Goal: Task Accomplishment & Management: Use online tool/utility

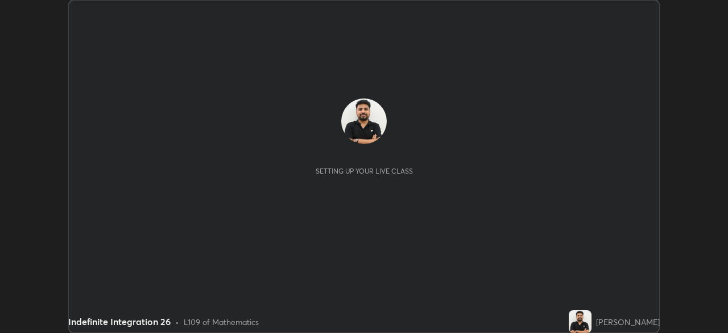
scroll to position [333, 728]
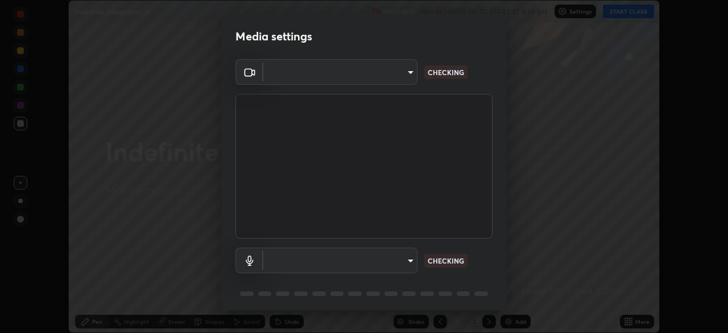
type input "68abbd0ba27f3b7b13d700706cc0a542acc53d6138fc99a51b3524be894f9c2a"
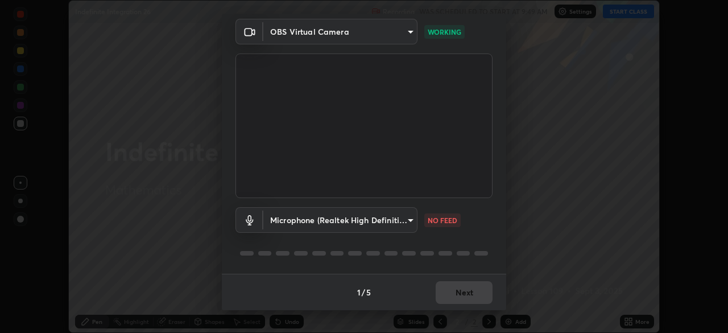
click at [436, 250] on div at bounding box center [364, 253] width 257 height 14
click at [407, 220] on body "Erase all Indefinite Integration 26 Recording WAS SCHEDULED TO START AT 9:49 AM…" at bounding box center [364, 166] width 728 height 333
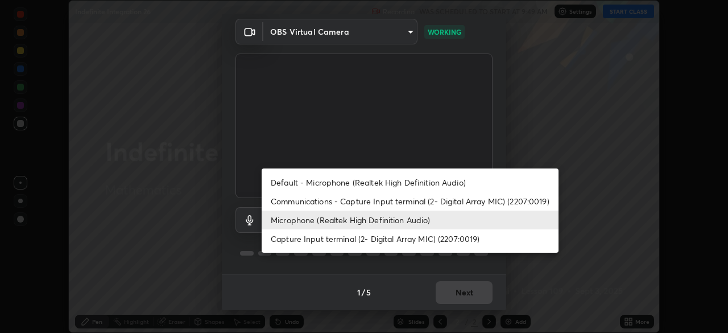
click at [403, 203] on li "Communications - Capture Input terminal (2- Digital Array MIC) (2207:0019)" at bounding box center [410, 201] width 297 height 19
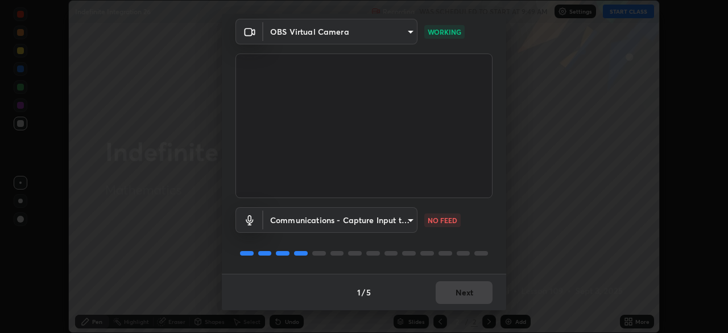
click at [397, 224] on body "Erase all Indefinite Integration 26 Recording WAS SCHEDULED TO START AT 9:49 AM…" at bounding box center [364, 166] width 728 height 333
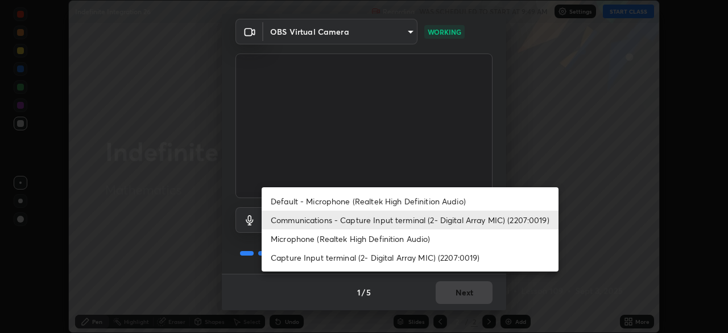
click at [422, 201] on li "Default - Microphone (Realtek High Definition Audio)" at bounding box center [410, 201] width 297 height 19
type input "default"
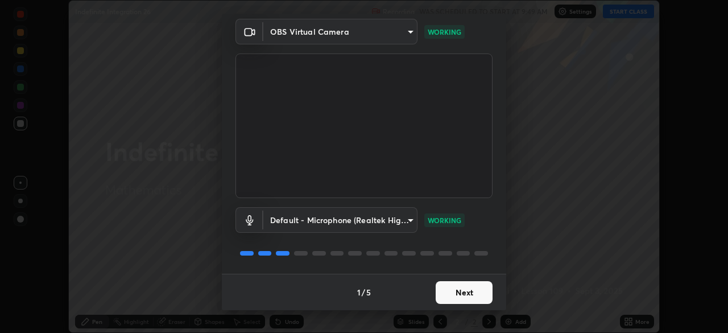
click at [455, 296] on button "Next" at bounding box center [464, 292] width 57 height 23
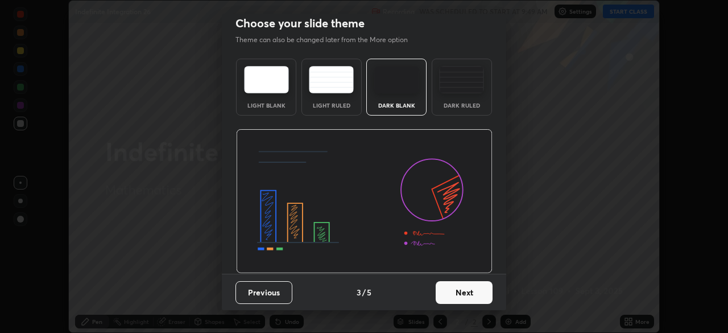
scroll to position [0, 0]
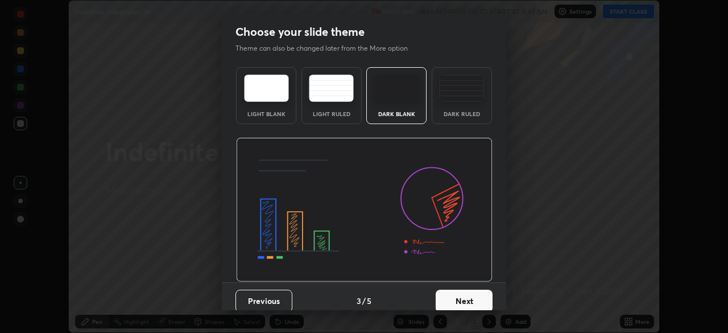
click at [459, 297] on button "Next" at bounding box center [464, 301] width 57 height 23
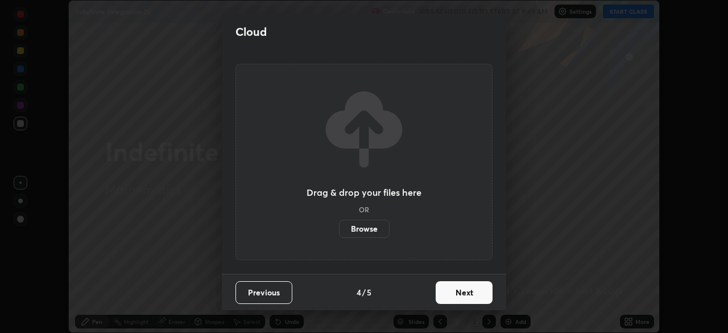
click at [459, 298] on button "Next" at bounding box center [464, 292] width 57 height 23
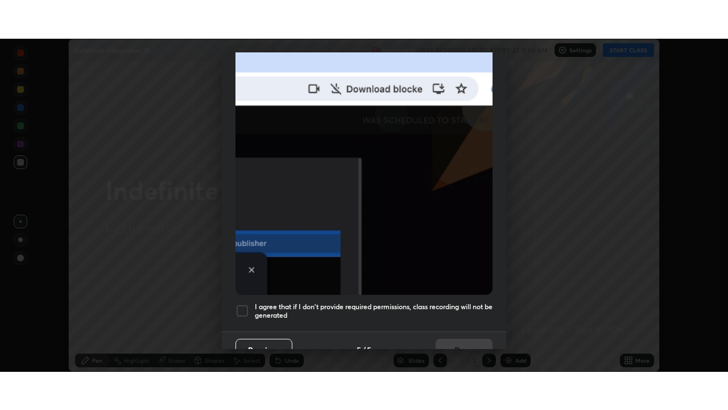
scroll to position [273, 0]
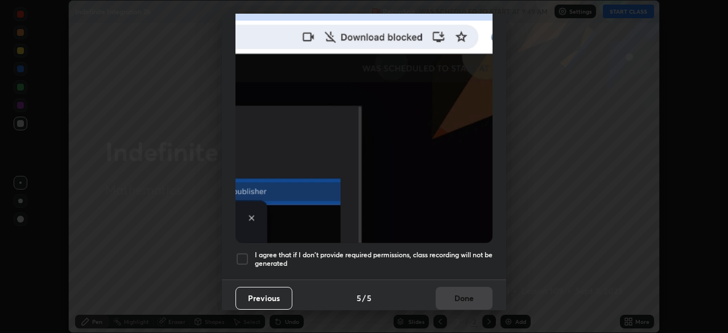
click at [242, 254] on div at bounding box center [243, 259] width 14 height 14
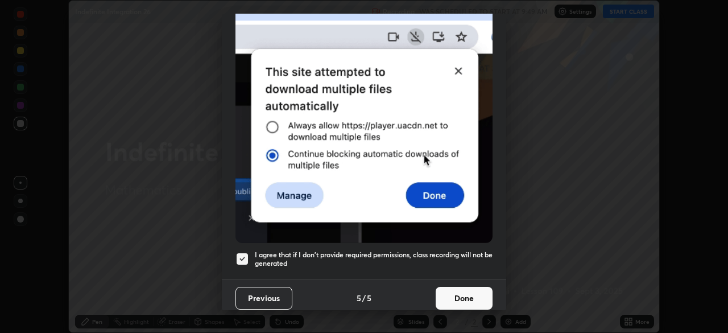
click at [450, 290] on button "Done" at bounding box center [464, 298] width 57 height 23
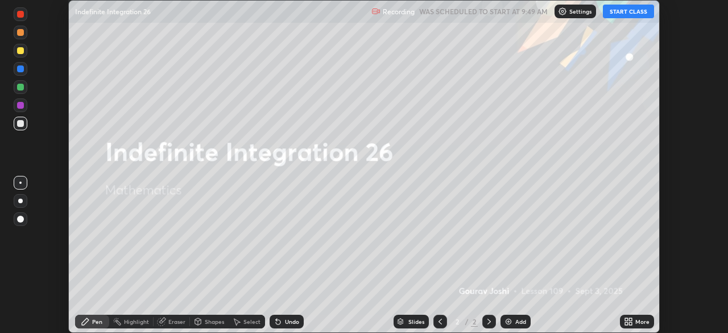
click at [625, 14] on button "START CLASS" at bounding box center [628, 12] width 51 height 14
click at [631, 323] on icon at bounding box center [630, 323] width 3 height 3
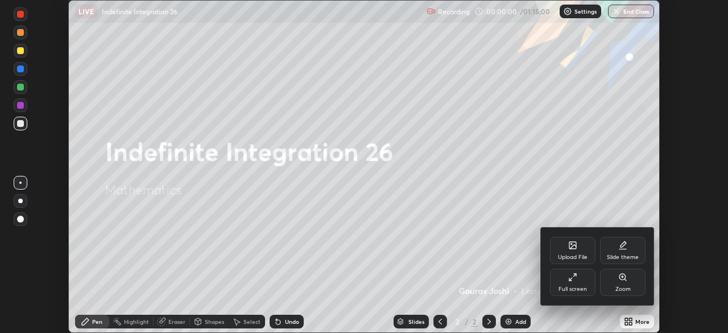
click at [582, 291] on div "Full screen" at bounding box center [573, 289] width 28 height 6
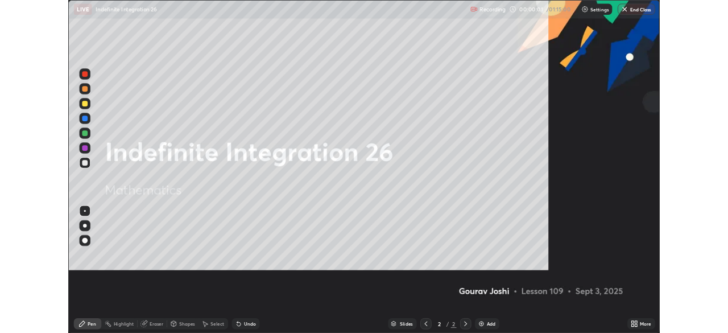
scroll to position [410, 728]
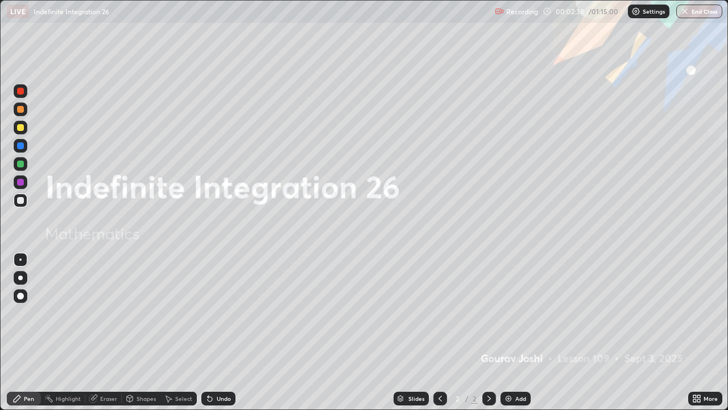
click at [508, 332] on div "Add" at bounding box center [516, 399] width 30 height 14
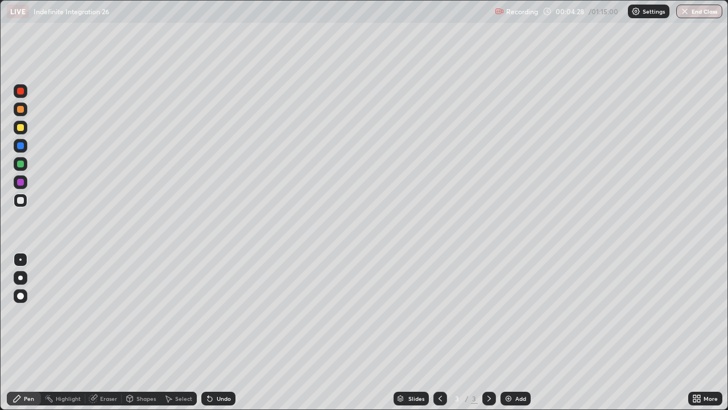
click at [18, 129] on div at bounding box center [20, 127] width 7 height 7
click at [21, 201] on div at bounding box center [20, 200] width 7 height 7
click at [23, 182] on div at bounding box center [20, 182] width 7 height 7
click at [217, 332] on div "Undo" at bounding box center [224, 399] width 14 height 6
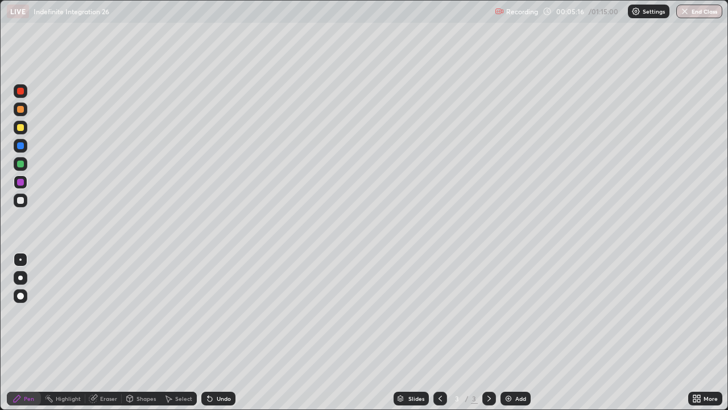
click at [213, 332] on div "Undo" at bounding box center [218, 399] width 34 height 14
click at [34, 216] on div "Erase all" at bounding box center [20, 205] width 27 height 364
click at [106, 332] on div "Eraser" at bounding box center [108, 399] width 17 height 6
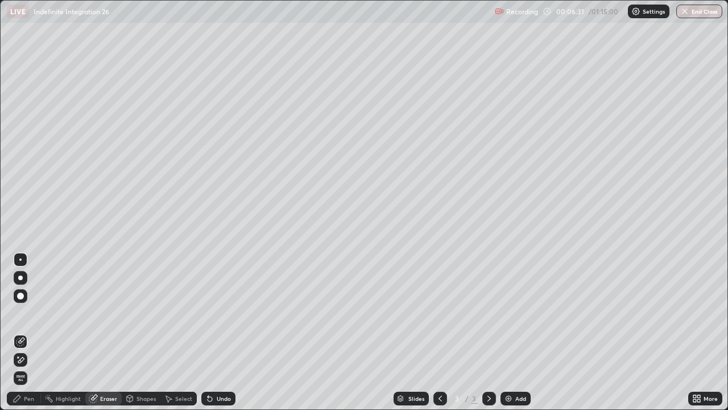
click at [24, 332] on div "Pen" at bounding box center [29, 399] width 10 height 6
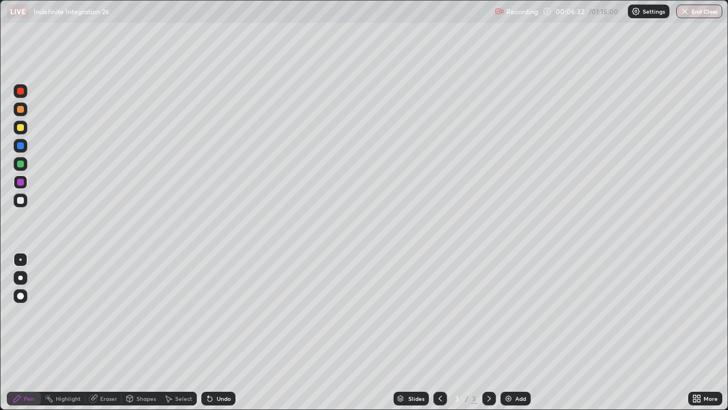
click at [23, 205] on div at bounding box center [21, 200] width 14 height 14
click at [113, 332] on div "Eraser" at bounding box center [103, 399] width 36 height 14
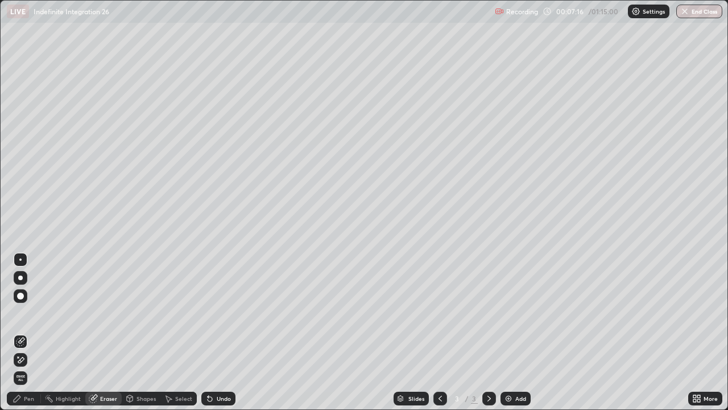
click at [39, 332] on div "Pen" at bounding box center [24, 399] width 34 height 14
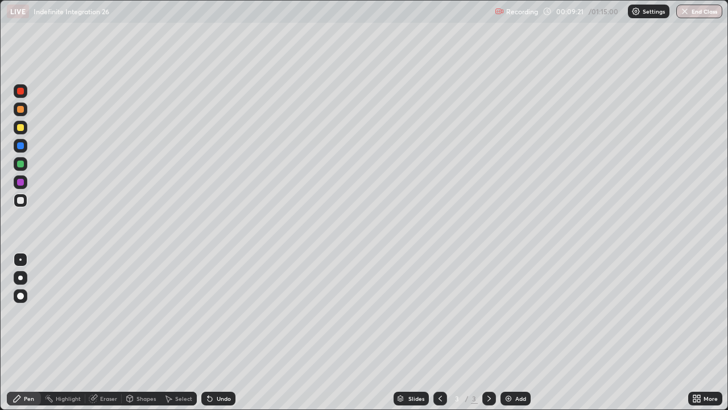
click at [514, 332] on div "Add" at bounding box center [516, 399] width 30 height 14
click at [23, 202] on div at bounding box center [20, 200] width 7 height 7
click at [217, 332] on div "Undo" at bounding box center [218, 399] width 34 height 14
click at [217, 332] on div "Undo" at bounding box center [224, 399] width 14 height 6
click at [27, 167] on div at bounding box center [21, 164] width 14 height 18
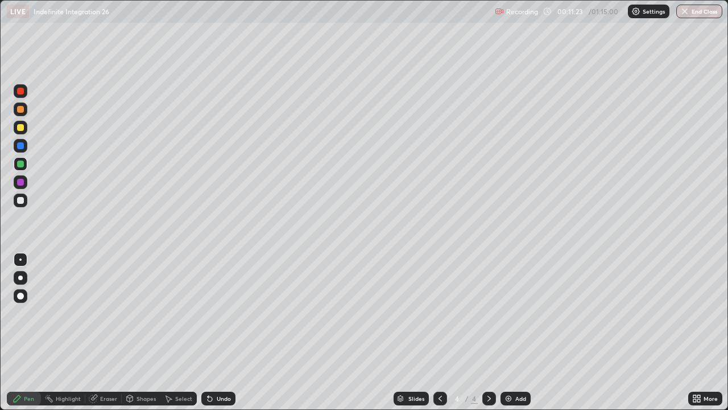
click at [20, 161] on div at bounding box center [20, 163] width 7 height 7
click at [106, 332] on div "Eraser" at bounding box center [108, 399] width 17 height 6
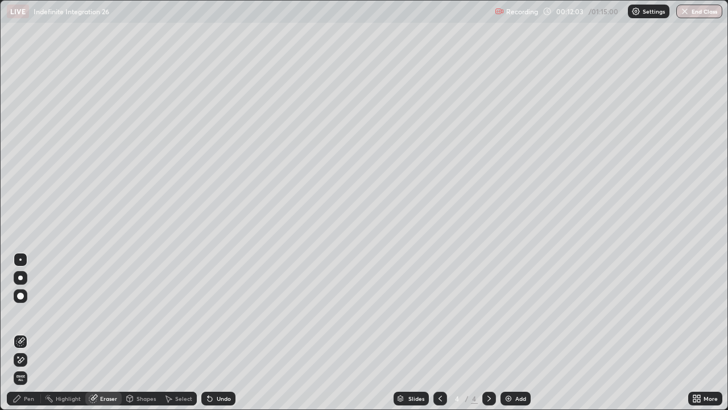
click at [35, 332] on div "Pen" at bounding box center [24, 399] width 34 height 14
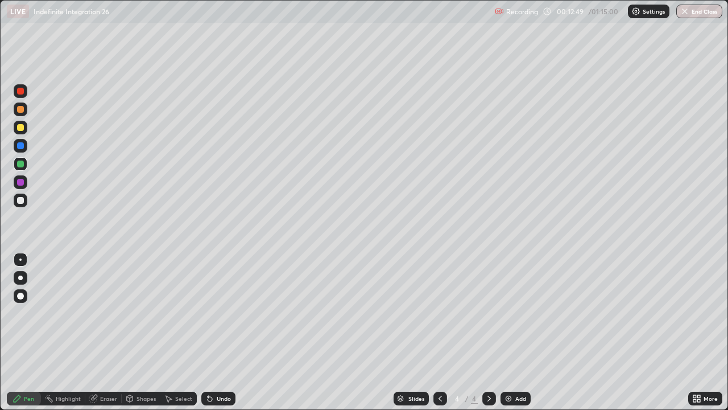
click at [223, 332] on div "Undo" at bounding box center [224, 399] width 14 height 6
click at [225, 332] on div "Undo" at bounding box center [224, 399] width 14 height 6
click at [220, 332] on div "Undo" at bounding box center [224, 399] width 14 height 6
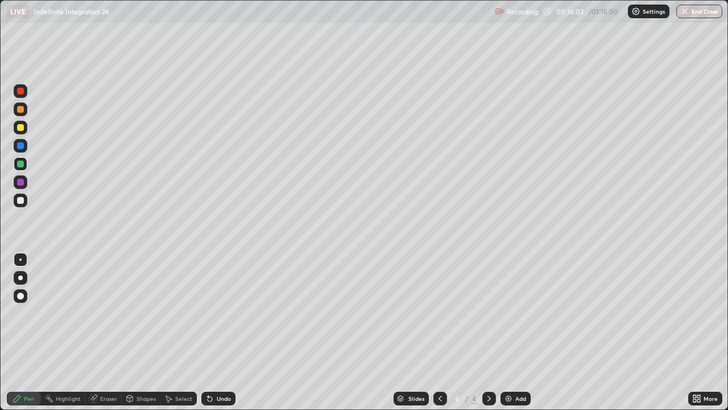
click at [225, 332] on div "Undo" at bounding box center [224, 399] width 14 height 6
click at [122, 332] on div "Shapes" at bounding box center [141, 399] width 39 height 14
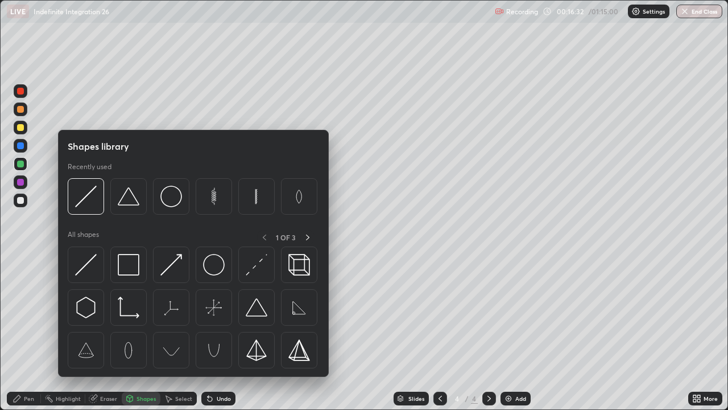
click at [106, 332] on div "Eraser" at bounding box center [108, 399] width 17 height 6
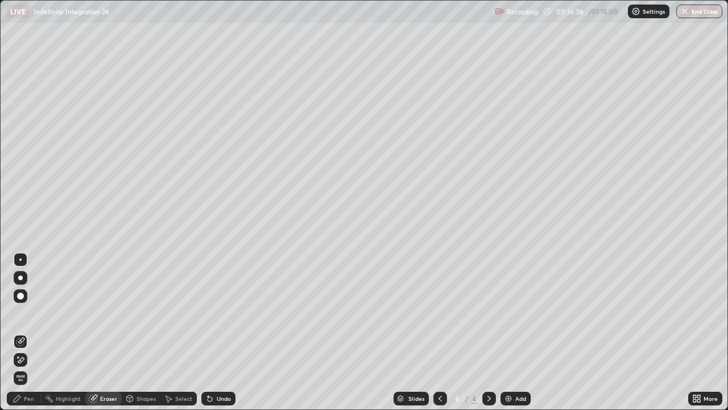
click at [30, 332] on div "Pen" at bounding box center [29, 399] width 10 height 6
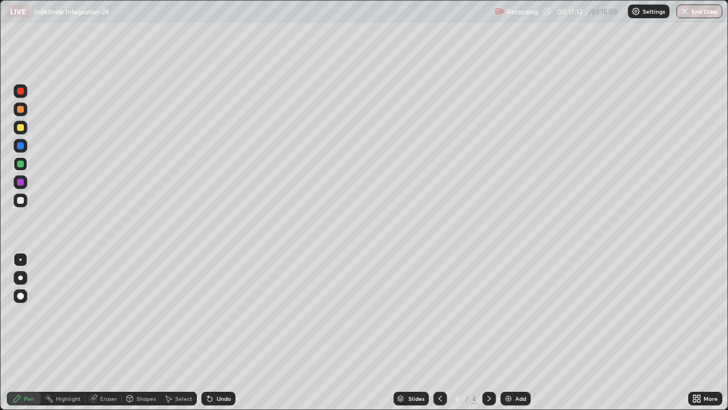
click at [699, 332] on icon at bounding box center [699, 400] width 3 height 3
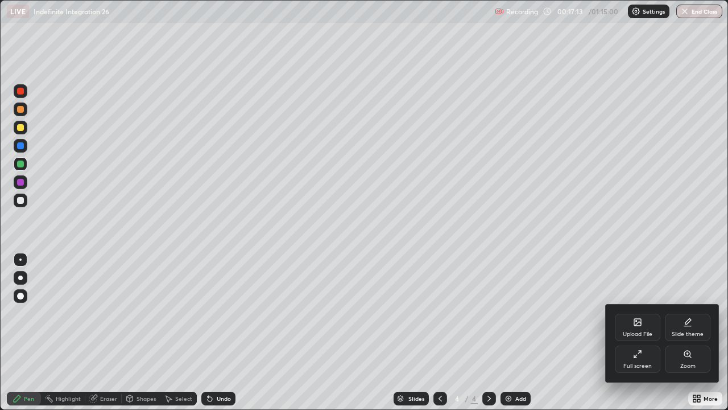
click at [637, 332] on div "Full screen" at bounding box center [638, 358] width 46 height 27
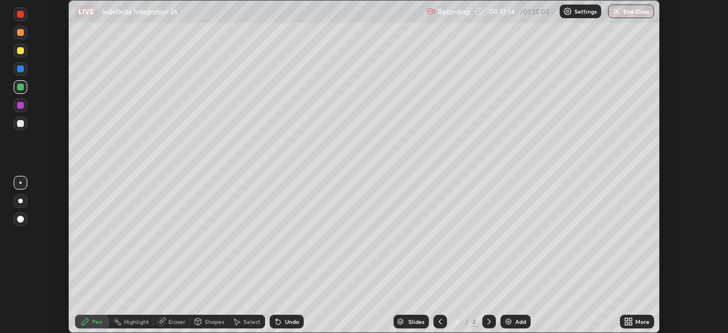
scroll to position [56578, 56182]
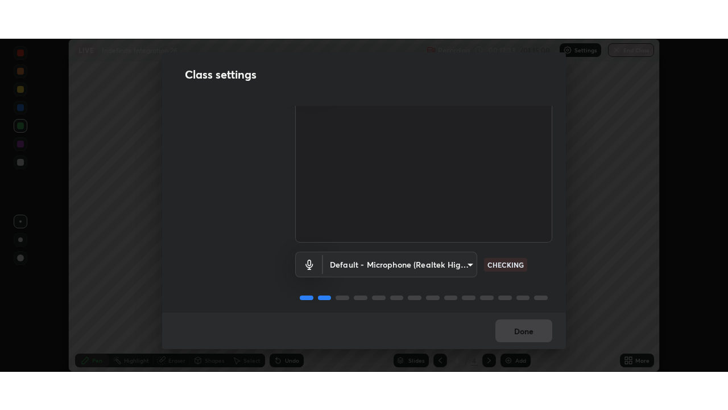
scroll to position [52, 0]
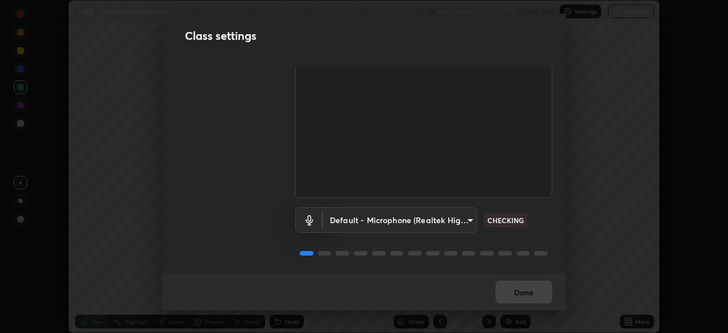
click at [381, 215] on body "Erase all LIVE Indefinite Integration 26 Recording 00:17:34 / 01:15:00 Settings…" at bounding box center [364, 166] width 728 height 333
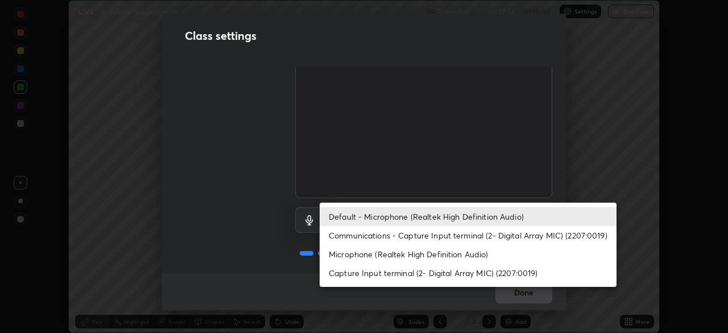
click at [356, 237] on li "Communications - Capture Input terminal (2- Digital Array MIC) (2207:0019)" at bounding box center [468, 235] width 297 height 19
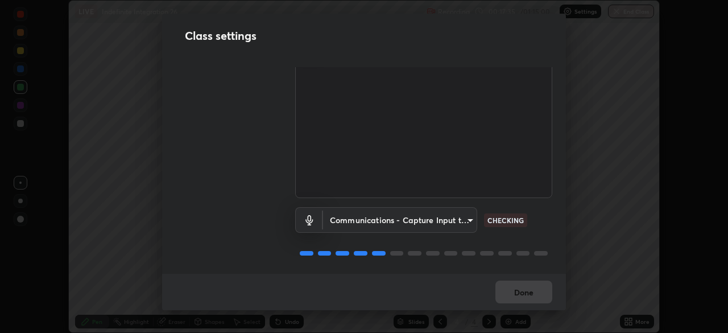
click at [364, 217] on body "Erase all LIVE Indefinite Integration 26 Recording 00:17:35 / 01:15:00 Settings…" at bounding box center [364, 166] width 728 height 333
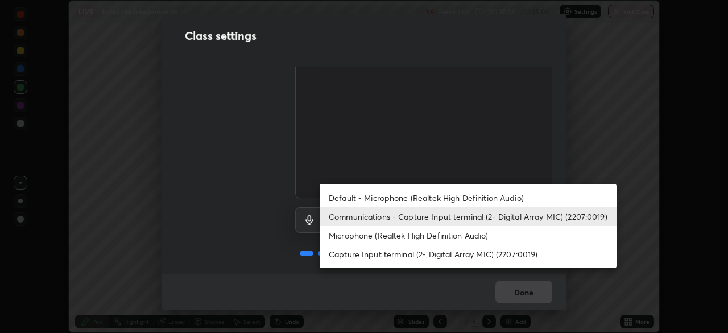
click at [360, 198] on li "Default - Microphone (Realtek High Definition Audio)" at bounding box center [468, 197] width 297 height 19
type input "default"
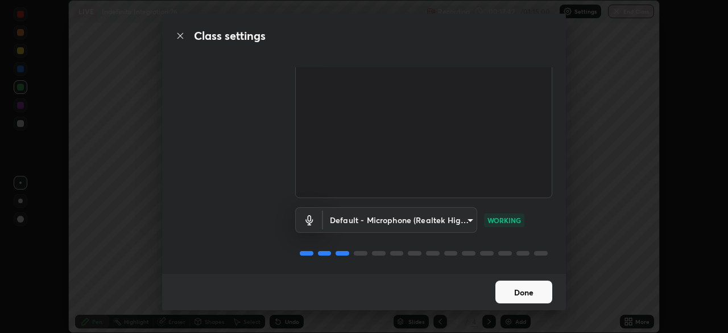
click at [521, 296] on button "Done" at bounding box center [524, 292] width 57 height 23
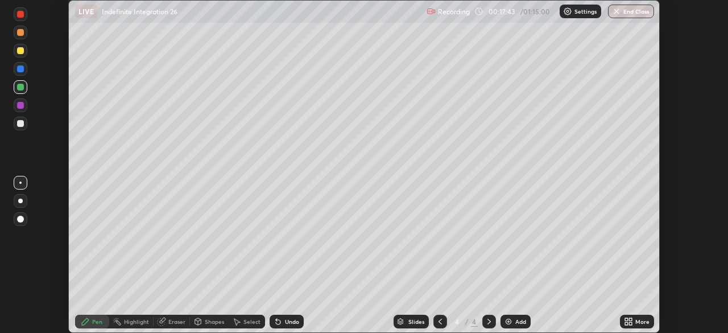
click at [631, 323] on icon at bounding box center [630, 323] width 3 height 3
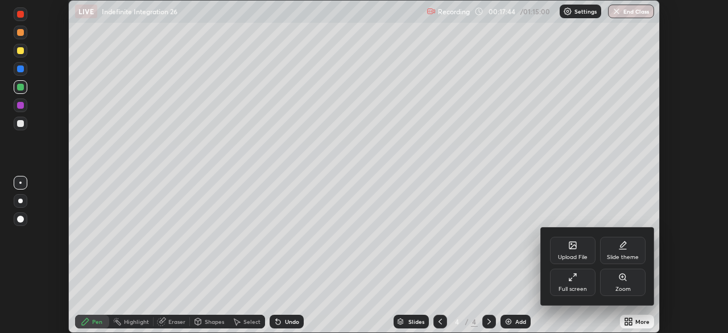
click at [570, 279] on icon at bounding box center [571, 279] width 3 height 3
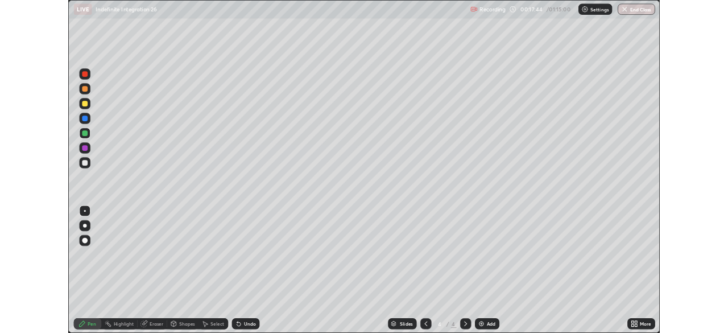
scroll to position [410, 728]
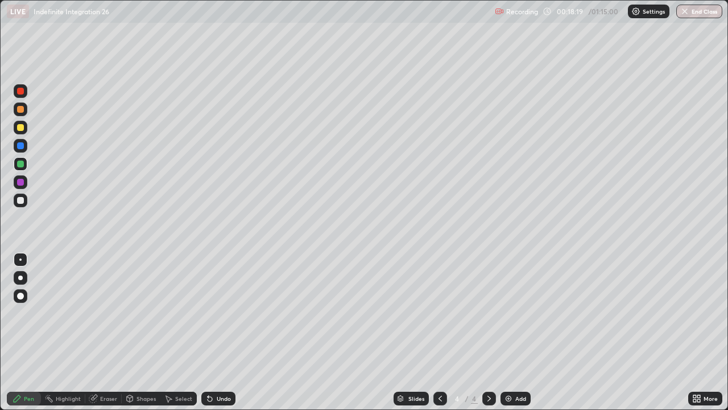
click at [512, 332] on img at bounding box center [508, 398] width 9 height 9
click at [24, 200] on div at bounding box center [21, 200] width 14 height 14
click at [19, 200] on div at bounding box center [20, 200] width 7 height 7
click at [224, 332] on div "Undo" at bounding box center [224, 399] width 14 height 6
click at [22, 127] on div at bounding box center [20, 127] width 7 height 7
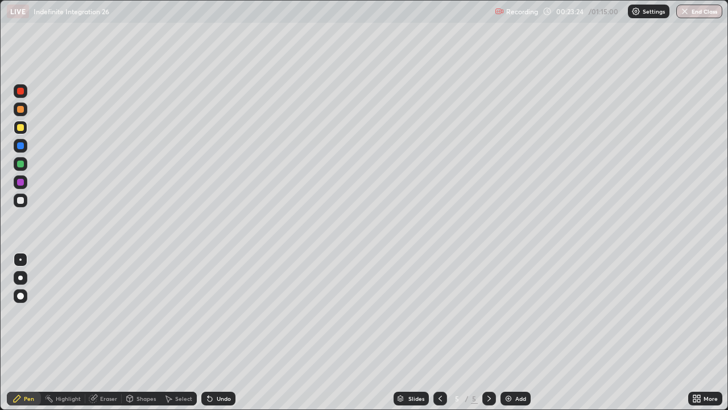
click at [183, 332] on div "Select" at bounding box center [183, 399] width 17 height 6
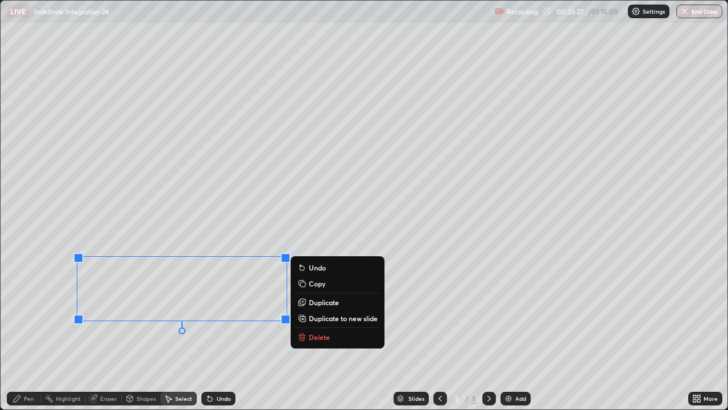
click at [322, 283] on p "Copy" at bounding box center [317, 283] width 17 height 9
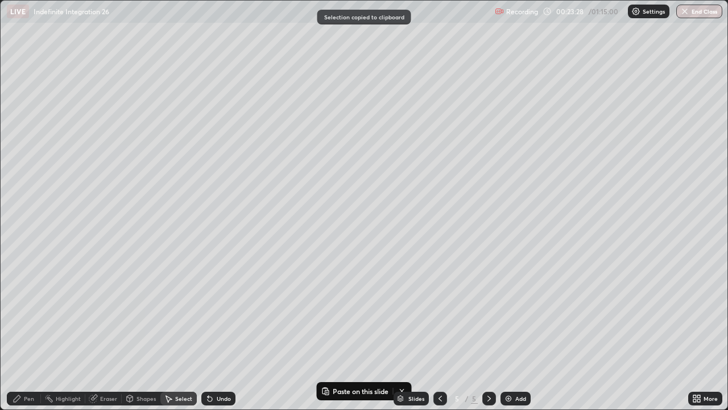
click at [506, 332] on img at bounding box center [508, 398] width 9 height 9
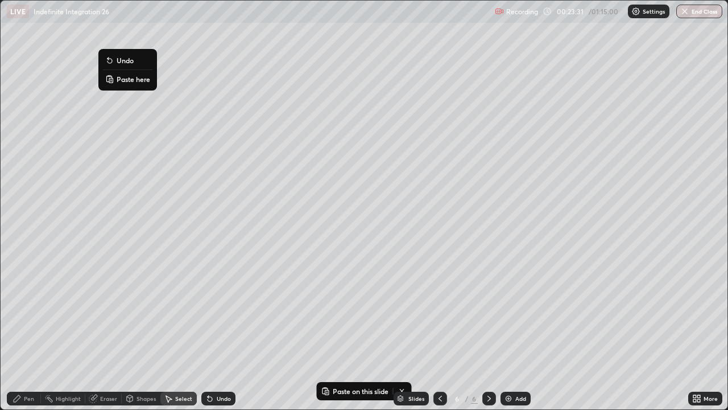
click at [117, 81] on p "Paste here" at bounding box center [134, 79] width 34 height 9
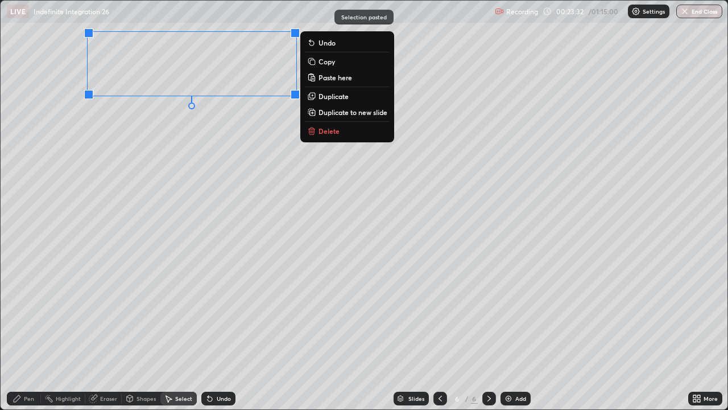
click at [111, 127] on div "0 ° Undo Copy Paste here Duplicate Duplicate to new slide Delete" at bounding box center [364, 205] width 727 height 409
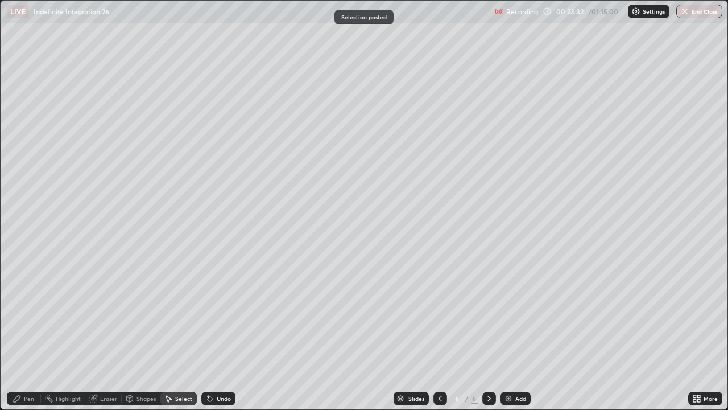
click at [30, 332] on div "Pen" at bounding box center [24, 399] width 34 height 14
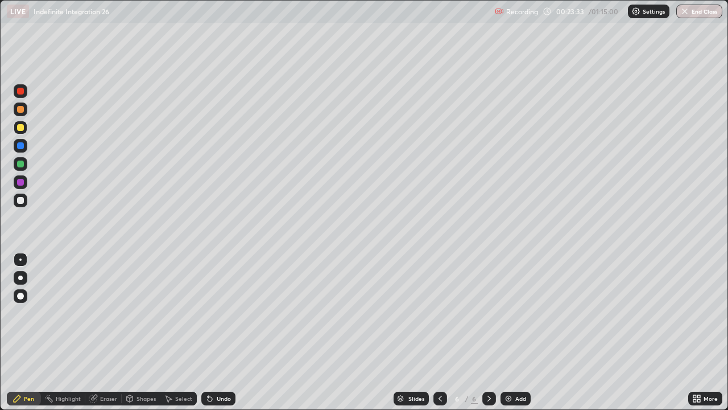
click at [20, 203] on div at bounding box center [20, 200] width 7 height 7
click at [224, 332] on div "Undo" at bounding box center [224, 399] width 14 height 6
click at [20, 110] on div at bounding box center [20, 109] width 7 height 7
click at [113, 332] on div "Eraser" at bounding box center [103, 399] width 36 height 14
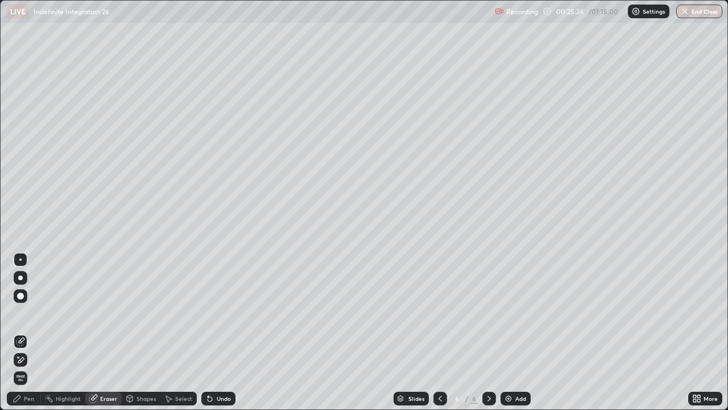
click at [99, 332] on div "Eraser" at bounding box center [103, 399] width 36 height 14
click at [22, 332] on div "Pen" at bounding box center [24, 399] width 34 height 14
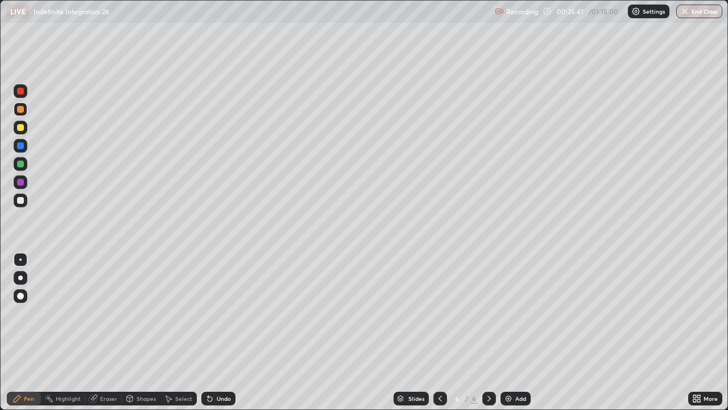
click at [509, 332] on div "Add" at bounding box center [516, 399] width 30 height 14
click at [440, 332] on icon at bounding box center [440, 399] width 3 height 6
click at [109, 332] on div "Eraser" at bounding box center [108, 399] width 17 height 6
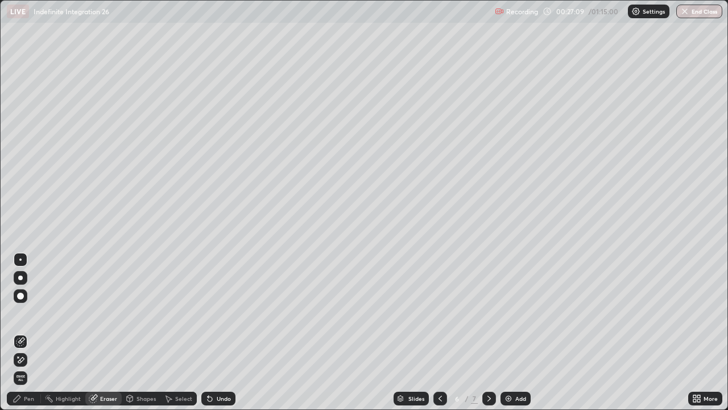
click at [24, 332] on div "Pen" at bounding box center [24, 399] width 34 height 14
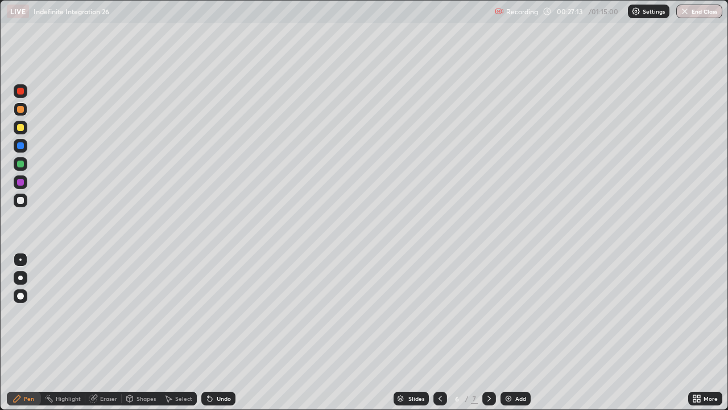
click at [18, 332] on icon at bounding box center [17, 398] width 7 height 7
click at [20, 197] on div at bounding box center [20, 200] width 7 height 7
click at [19, 168] on div at bounding box center [21, 164] width 14 height 14
click at [221, 332] on div "Undo" at bounding box center [218, 399] width 34 height 14
click at [220, 332] on div "Undo" at bounding box center [218, 399] width 34 height 14
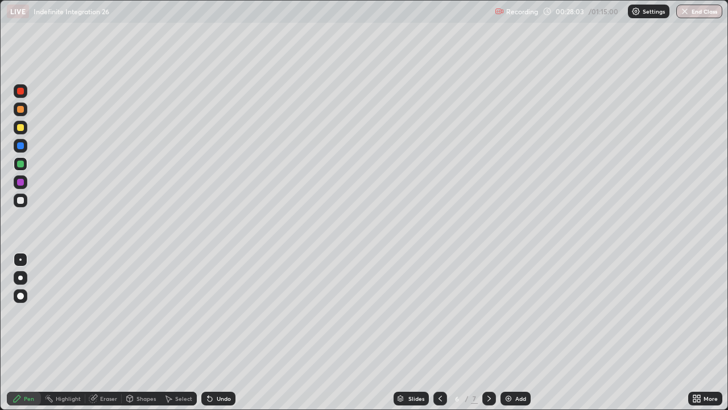
click at [220, 332] on div "Undo" at bounding box center [224, 399] width 14 height 6
click at [217, 332] on div "Undo" at bounding box center [218, 399] width 34 height 14
click at [101, 332] on div "Eraser" at bounding box center [103, 399] width 36 height 14
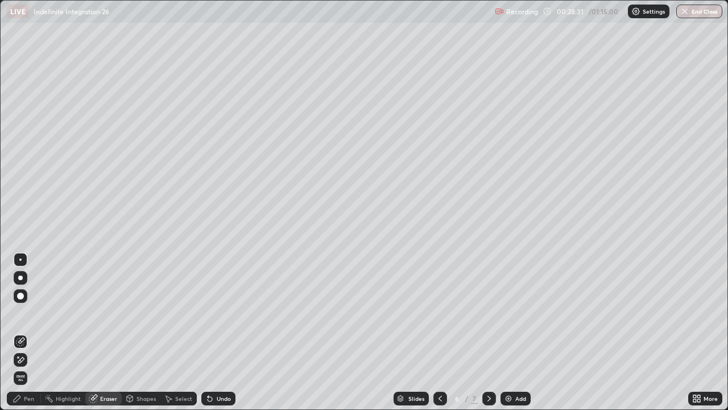
click at [28, 332] on div "Pen" at bounding box center [24, 398] width 34 height 23
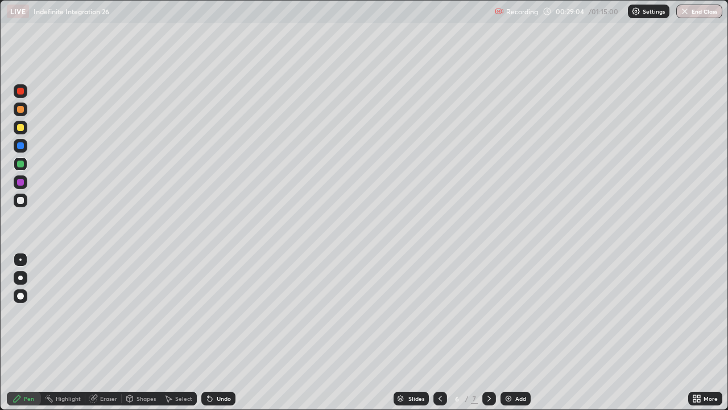
click at [110, 332] on div "Eraser" at bounding box center [108, 399] width 17 height 6
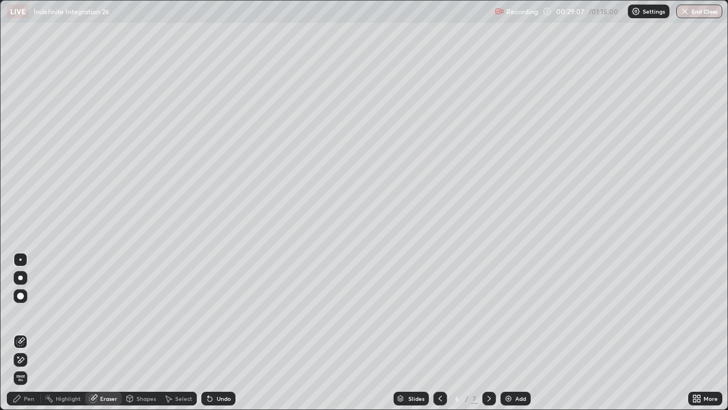
click at [31, 332] on div "Pen" at bounding box center [24, 399] width 34 height 14
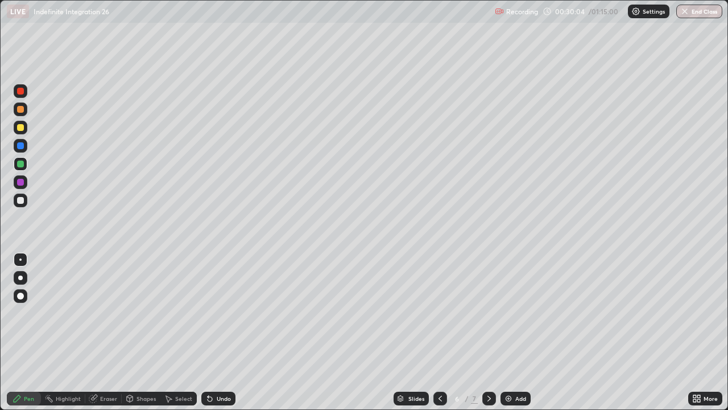
click at [516, 332] on div "Add" at bounding box center [521, 399] width 11 height 6
click at [439, 332] on icon at bounding box center [440, 398] width 9 height 9
click at [488, 332] on icon at bounding box center [489, 398] width 9 height 9
click at [439, 332] on icon at bounding box center [440, 398] width 9 height 9
click at [489, 332] on icon at bounding box center [489, 398] width 9 height 9
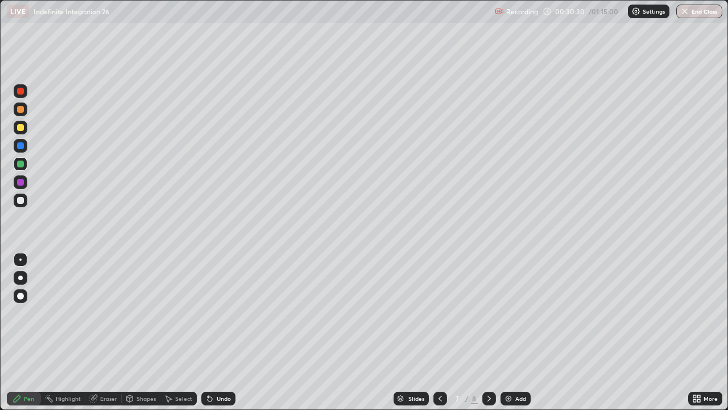
click at [24, 199] on div at bounding box center [21, 200] width 14 height 14
click at [217, 332] on div "Undo" at bounding box center [224, 399] width 14 height 6
click at [488, 332] on icon at bounding box center [489, 398] width 9 height 9
click at [18, 130] on div at bounding box center [20, 127] width 7 height 7
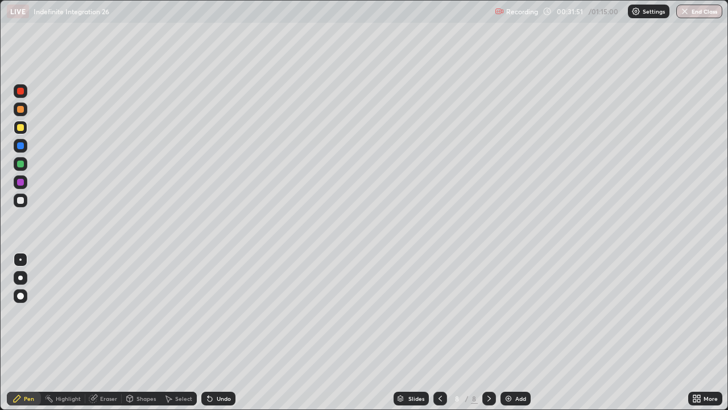
click at [22, 145] on div at bounding box center [20, 145] width 7 height 7
click at [21, 144] on div at bounding box center [20, 145] width 7 height 7
click at [20, 113] on div at bounding box center [21, 109] width 14 height 14
click at [23, 116] on div at bounding box center [21, 109] width 14 height 14
click at [22, 200] on div at bounding box center [20, 200] width 7 height 7
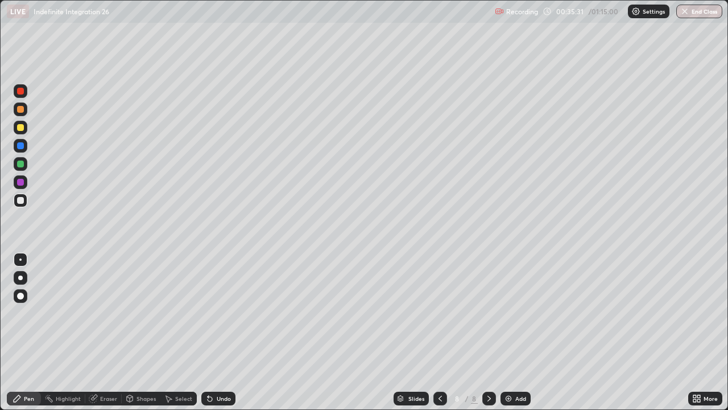
click at [219, 332] on div "Undo" at bounding box center [218, 399] width 34 height 14
click at [445, 332] on div at bounding box center [441, 399] width 14 height 14
click at [434, 332] on div at bounding box center [441, 399] width 14 height 14
click at [488, 332] on icon at bounding box center [489, 398] width 9 height 9
click at [490, 332] on icon at bounding box center [489, 398] width 9 height 9
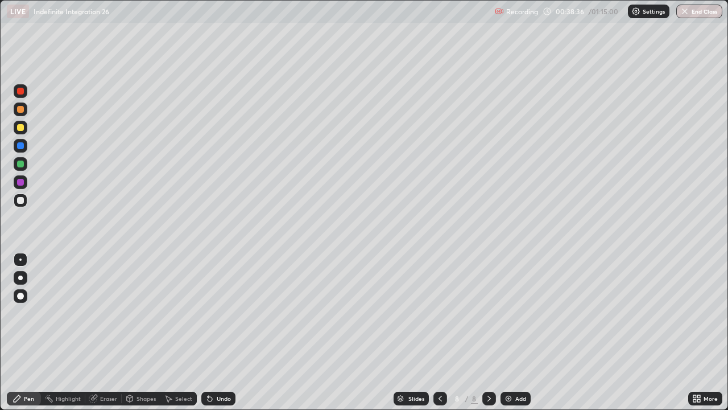
click at [508, 332] on img at bounding box center [508, 398] width 9 height 9
click at [22, 127] on div at bounding box center [20, 127] width 7 height 7
click at [22, 166] on div at bounding box center [20, 163] width 7 height 7
click at [20, 199] on div at bounding box center [20, 200] width 7 height 7
click at [20, 146] on div at bounding box center [20, 145] width 7 height 7
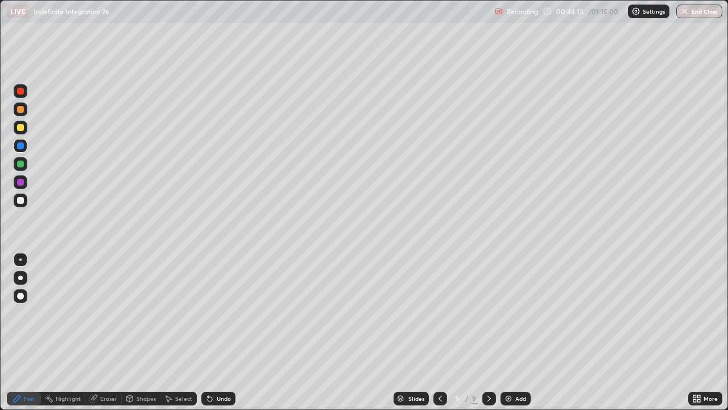
click at [21, 127] on div at bounding box center [20, 127] width 7 height 7
click at [20, 91] on div at bounding box center [20, 91] width 7 height 7
click at [20, 199] on div at bounding box center [20, 200] width 7 height 7
click at [21, 130] on div at bounding box center [20, 127] width 7 height 7
click at [23, 186] on div at bounding box center [21, 182] width 14 height 14
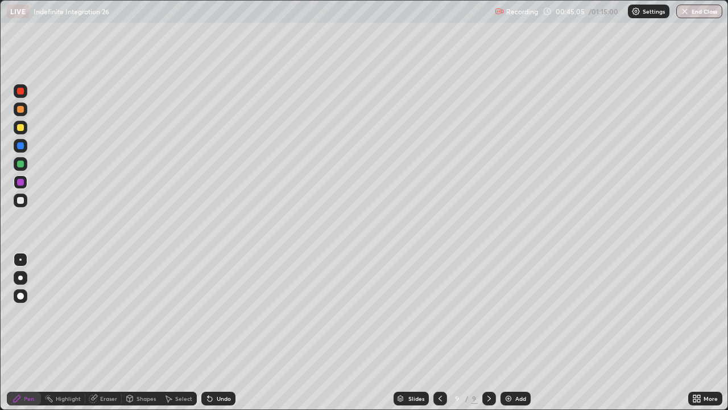
click at [20, 201] on div at bounding box center [20, 200] width 7 height 7
click at [19, 129] on div at bounding box center [20, 127] width 7 height 7
click at [222, 332] on div "Undo" at bounding box center [224, 399] width 14 height 6
click at [18, 125] on div at bounding box center [20, 127] width 7 height 7
click at [18, 110] on div at bounding box center [20, 109] width 7 height 7
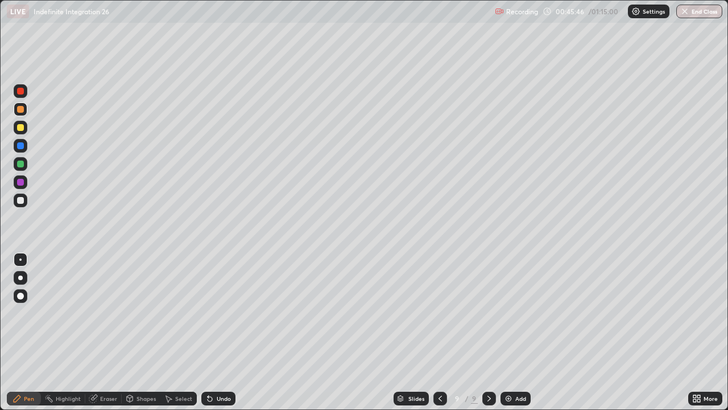
click at [20, 92] on div at bounding box center [20, 91] width 7 height 7
click at [20, 146] on div at bounding box center [20, 145] width 7 height 7
click at [21, 205] on div at bounding box center [21, 200] width 14 height 14
click at [513, 332] on div "Add" at bounding box center [516, 399] width 30 height 14
click at [21, 167] on div at bounding box center [20, 163] width 7 height 7
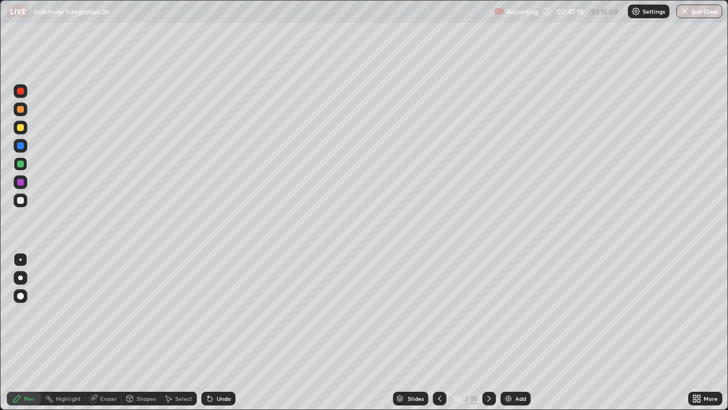
click at [19, 92] on div at bounding box center [20, 91] width 7 height 7
click at [19, 134] on div at bounding box center [21, 128] width 14 height 14
click at [20, 128] on div at bounding box center [20, 127] width 7 height 7
click at [20, 149] on div at bounding box center [20, 145] width 7 height 7
click at [22, 167] on div at bounding box center [20, 163] width 7 height 7
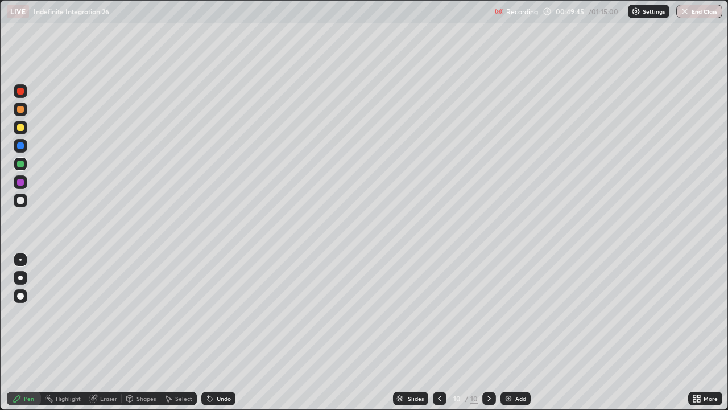
click at [438, 332] on icon at bounding box center [439, 398] width 9 height 9
click at [488, 332] on icon at bounding box center [489, 398] width 9 height 9
click at [507, 332] on img at bounding box center [508, 398] width 9 height 9
click at [21, 203] on div at bounding box center [20, 200] width 7 height 7
click at [22, 131] on div at bounding box center [21, 128] width 14 height 14
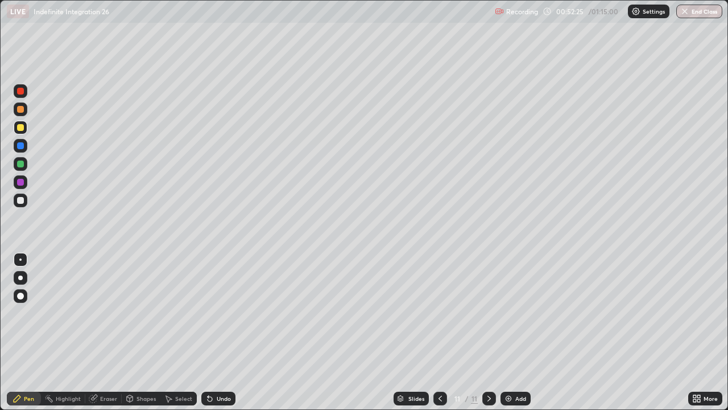
click at [20, 146] on div at bounding box center [20, 145] width 7 height 7
click at [23, 127] on div at bounding box center [20, 127] width 7 height 7
click at [19, 164] on div at bounding box center [20, 163] width 7 height 7
click at [20, 179] on div at bounding box center [20, 182] width 7 height 7
click at [19, 202] on div at bounding box center [20, 200] width 7 height 7
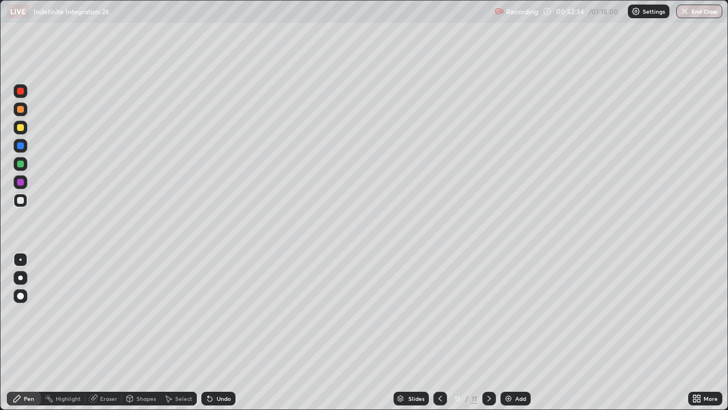
click at [22, 93] on div at bounding box center [20, 91] width 7 height 7
click at [20, 93] on div at bounding box center [20, 91] width 7 height 7
click at [22, 110] on div at bounding box center [20, 109] width 7 height 7
click at [23, 169] on div at bounding box center [21, 164] width 14 height 14
click at [20, 166] on div at bounding box center [20, 163] width 7 height 7
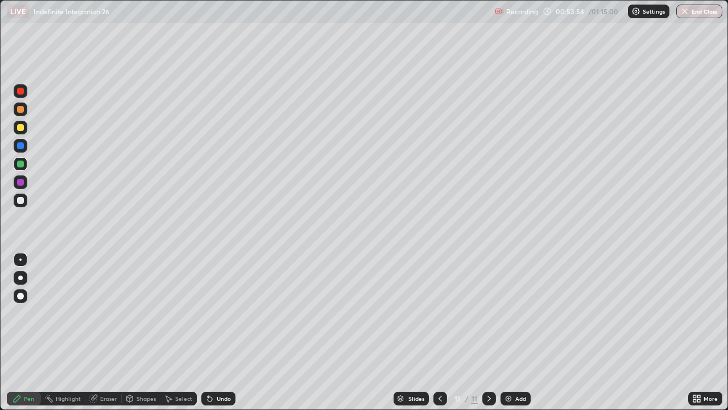
click at [19, 150] on div at bounding box center [21, 146] width 14 height 14
click at [21, 127] on div at bounding box center [20, 127] width 7 height 7
click at [24, 115] on div at bounding box center [21, 109] width 14 height 14
click at [24, 196] on div at bounding box center [21, 200] width 14 height 14
click at [20, 150] on div at bounding box center [21, 146] width 14 height 14
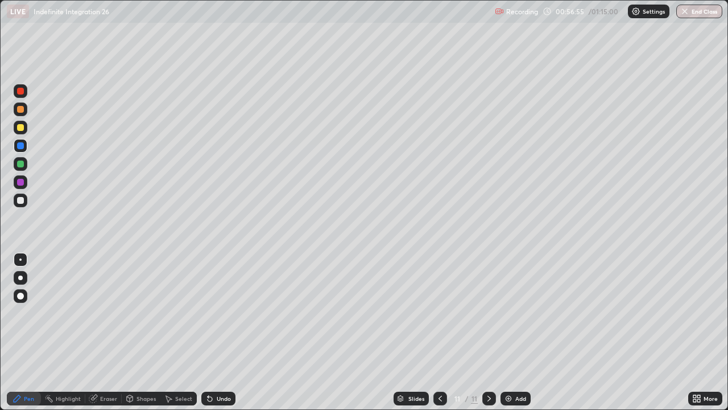
click at [17, 96] on div at bounding box center [21, 91] width 14 height 14
click at [219, 332] on div "Undo" at bounding box center [224, 399] width 14 height 6
click at [510, 332] on div "Add" at bounding box center [516, 399] width 30 height 14
click at [22, 167] on div at bounding box center [21, 164] width 14 height 14
click at [22, 144] on div at bounding box center [20, 145] width 7 height 7
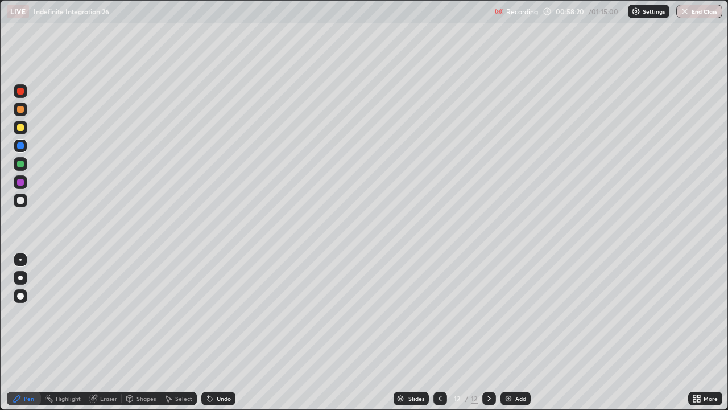
click at [24, 131] on div at bounding box center [21, 128] width 14 height 14
click at [18, 200] on div at bounding box center [20, 200] width 7 height 7
click at [19, 145] on div at bounding box center [20, 145] width 7 height 7
click at [438, 332] on icon at bounding box center [440, 398] width 9 height 9
click at [509, 332] on img at bounding box center [508, 398] width 9 height 9
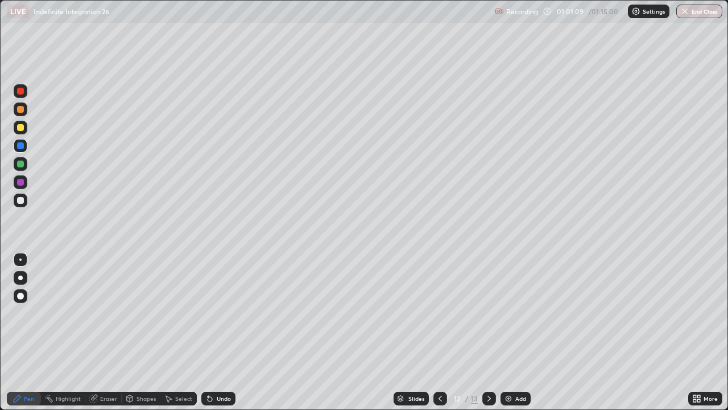
click at [439, 332] on icon at bounding box center [440, 399] width 3 height 6
click at [488, 332] on icon at bounding box center [489, 398] width 9 height 9
click at [24, 207] on div at bounding box center [21, 200] width 14 height 14
click at [24, 146] on div at bounding box center [21, 146] width 14 height 14
click at [106, 332] on div "Eraser" at bounding box center [108, 399] width 17 height 6
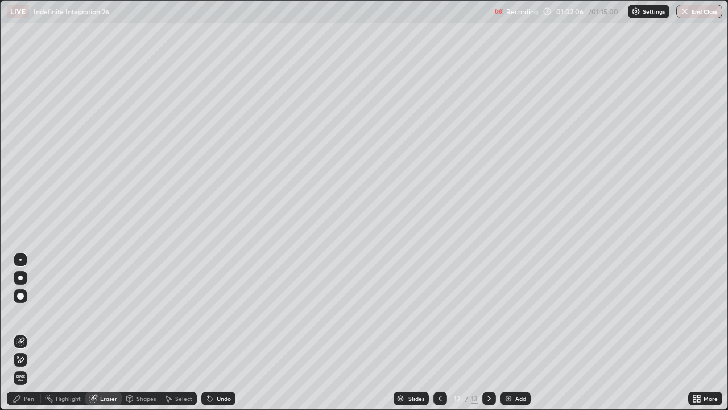
click at [23, 332] on icon at bounding box center [20, 360] width 9 height 10
click at [30, 332] on div "Pen" at bounding box center [29, 399] width 10 height 6
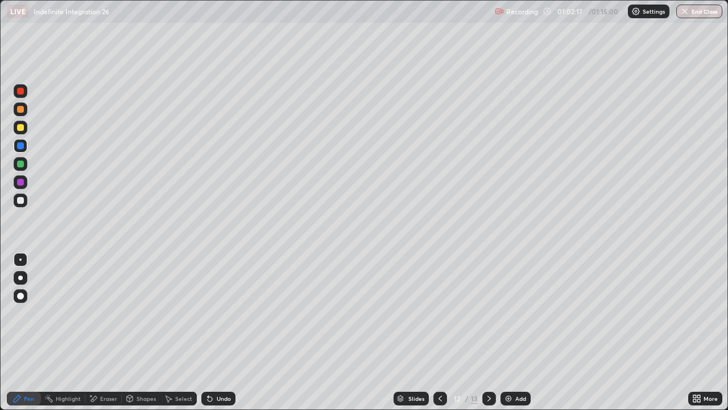
click at [22, 202] on div at bounding box center [20, 200] width 7 height 7
click at [434, 332] on div at bounding box center [441, 399] width 14 height 14
click at [488, 332] on icon at bounding box center [489, 398] width 9 height 9
click at [489, 332] on icon at bounding box center [489, 398] width 9 height 9
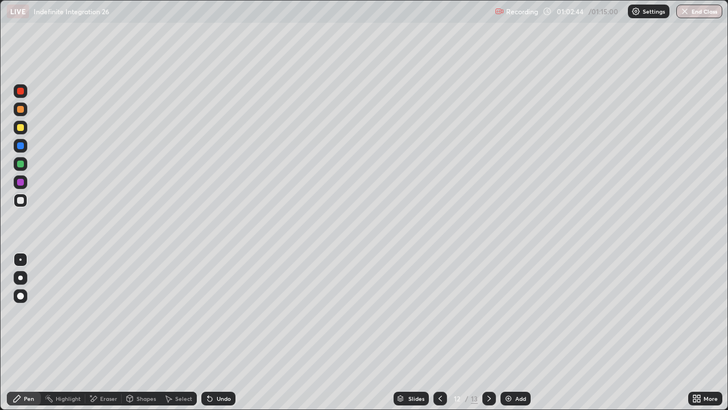
click at [488, 332] on icon at bounding box center [489, 398] width 9 height 9
click at [440, 332] on icon at bounding box center [440, 398] width 9 height 9
click at [439, 332] on icon at bounding box center [440, 398] width 9 height 9
click at [488, 332] on icon at bounding box center [489, 398] width 9 height 9
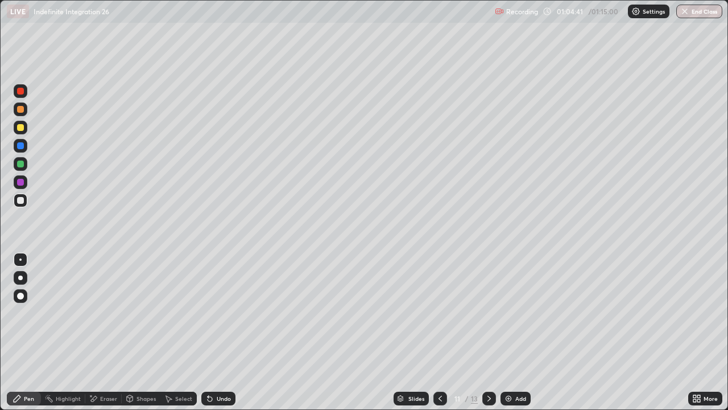
click at [488, 332] on icon at bounding box center [489, 399] width 3 height 6
click at [489, 332] on icon at bounding box center [489, 398] width 9 height 9
click at [439, 332] on icon at bounding box center [440, 398] width 9 height 9
click at [440, 332] on icon at bounding box center [440, 398] width 9 height 9
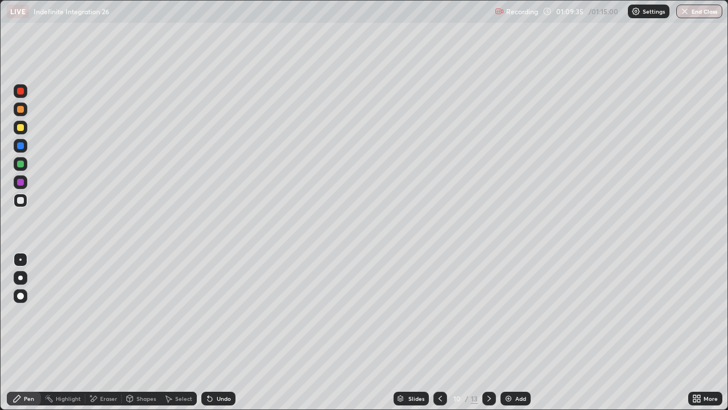
click at [489, 332] on icon at bounding box center [489, 398] width 9 height 9
click at [492, 332] on icon at bounding box center [489, 398] width 9 height 9
click at [483, 332] on div at bounding box center [490, 399] width 14 height 14
click at [19, 145] on div at bounding box center [20, 145] width 7 height 7
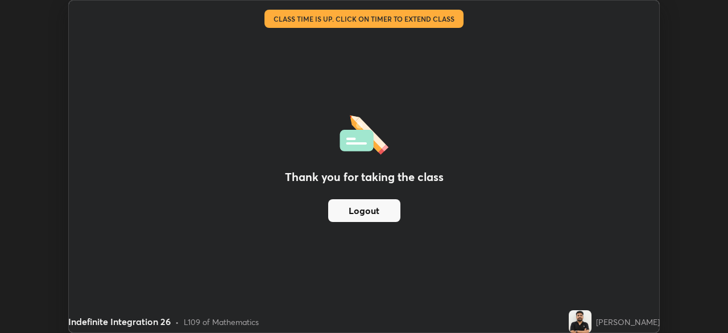
scroll to position [56578, 56182]
click at [361, 210] on button "Logout" at bounding box center [364, 210] width 72 height 23
